Goal: Find specific page/section: Find specific page/section

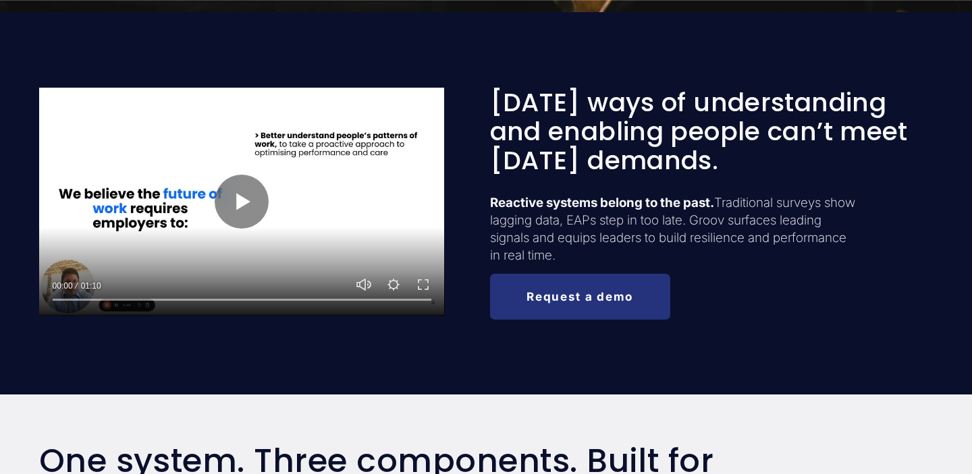
scroll to position [530, 0]
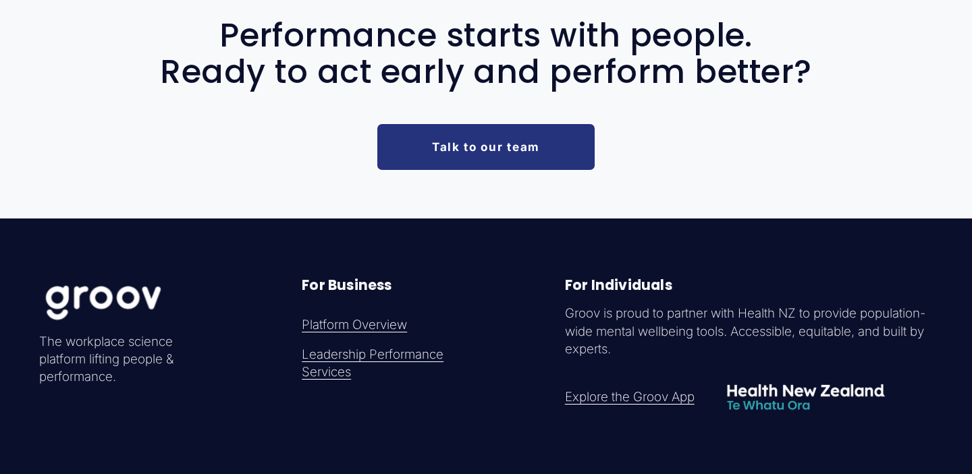
scroll to position [3827, 0]
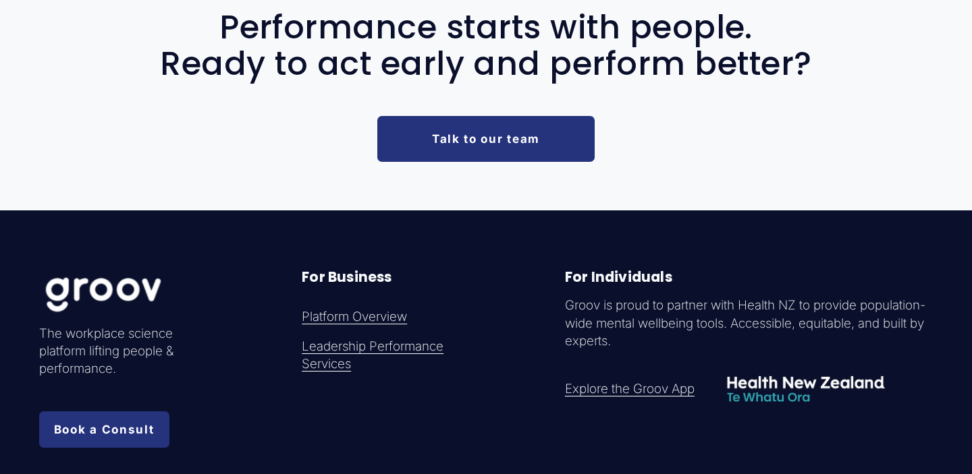
click at [507, 152] on link "Talk to our team" at bounding box center [486, 139] width 218 height 46
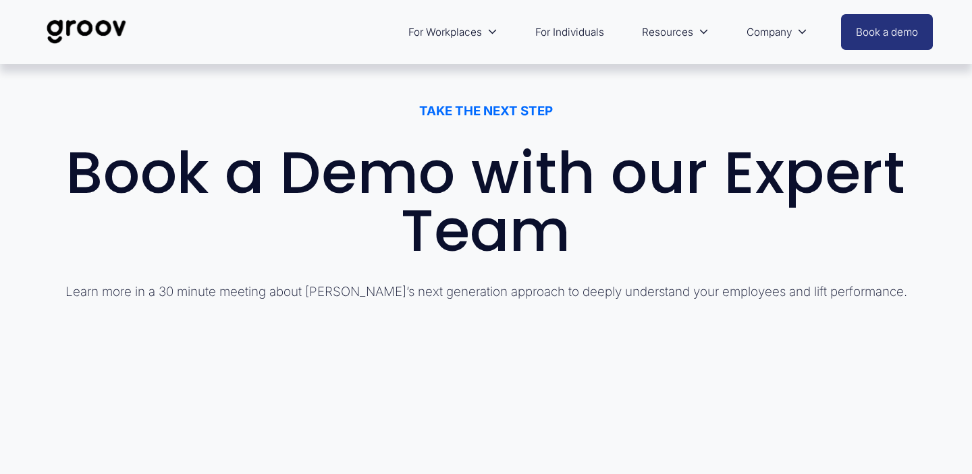
click at [553, 32] on link "For Individuals" at bounding box center [569, 32] width 82 height 32
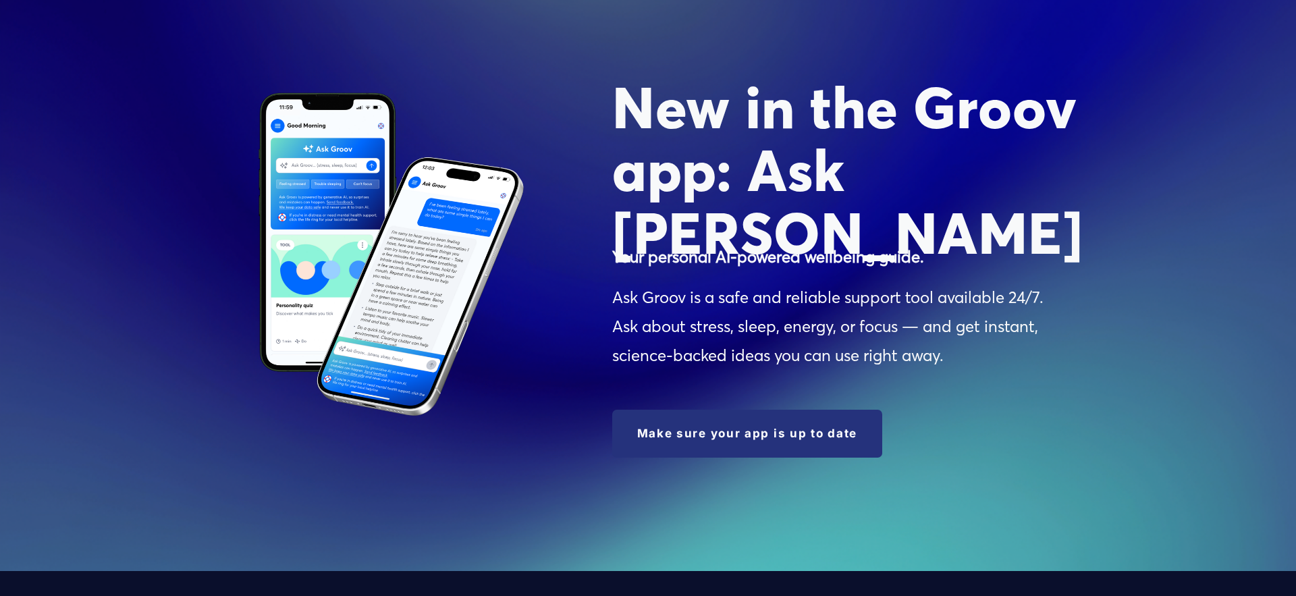
scroll to position [1514, 0]
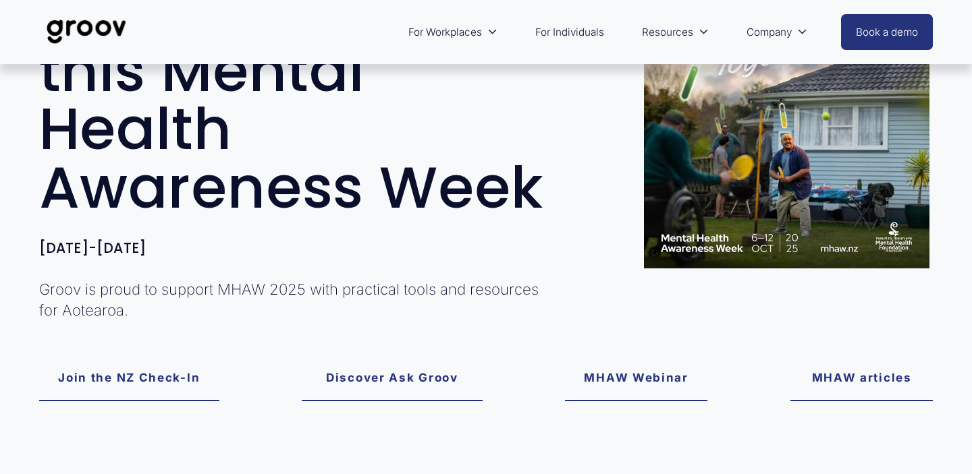
scroll to position [58, 0]
